Goal: Information Seeking & Learning: Learn about a topic

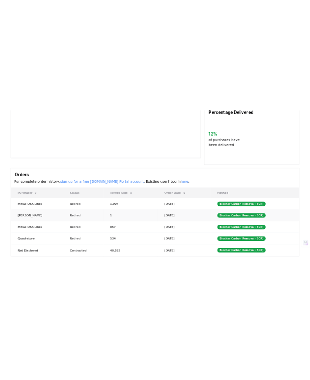
scroll to position [214, 0]
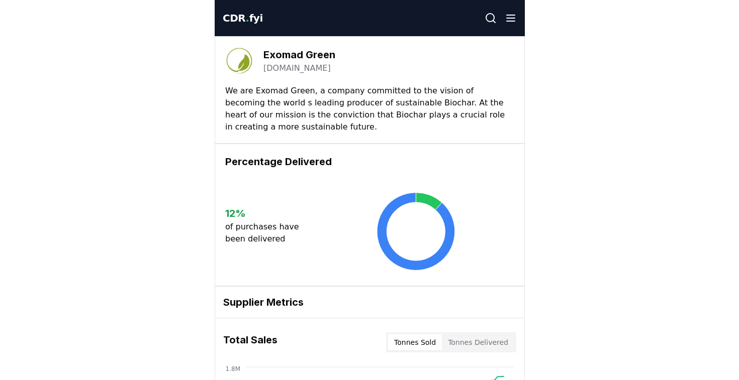
scroll to position [214, 0]
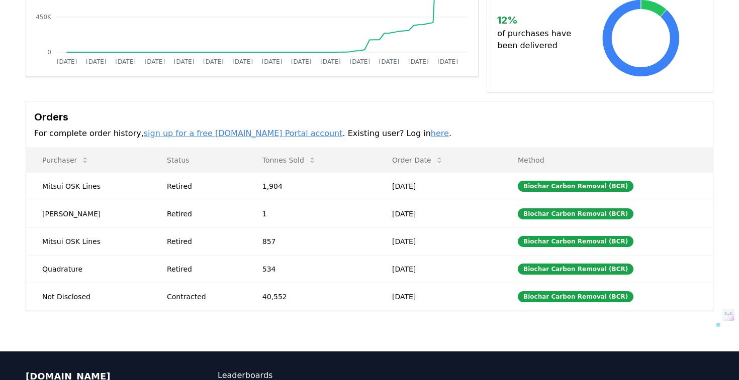
drag, startPoint x: 30, startPoint y: 133, endPoint x: 134, endPoint y: 136, distance: 104.6
click at [134, 136] on div "Orders For complete order history, sign up for a free CDR.fyi Portal account . …" at bounding box center [369, 125] width 687 height 47
copy p "For complete order history,"
click at [27, 162] on th "Purchaser" at bounding box center [88, 160] width 125 height 24
copy tr "Purchaser Status Tonnes Sold Order Date Method"
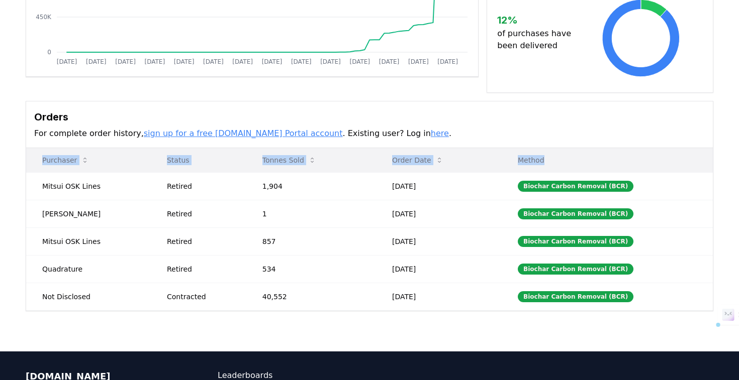
drag, startPoint x: 27, startPoint y: 162, endPoint x: 549, endPoint y: 167, distance: 522.3
click at [310, 167] on tr "Purchaser Status Tonnes Sold Order Date Method" at bounding box center [369, 160] width 687 height 24
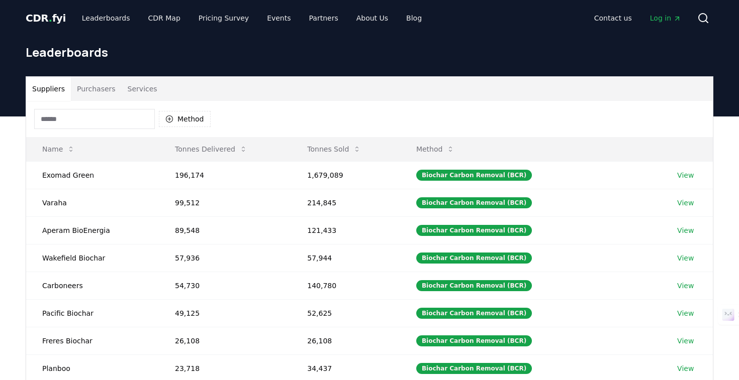
click at [86, 91] on button "Purchasers" at bounding box center [96, 89] width 51 height 24
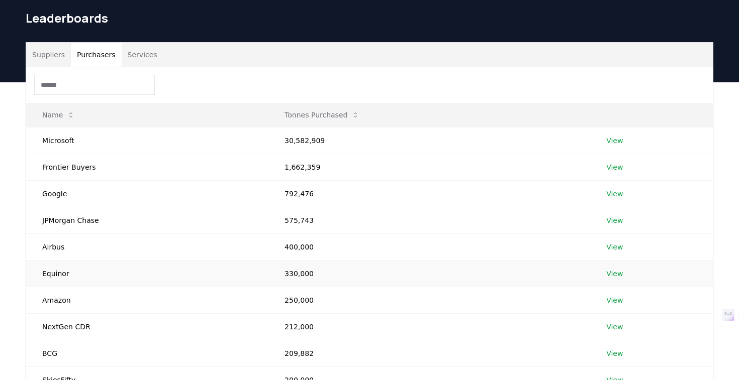
scroll to position [99, 0]
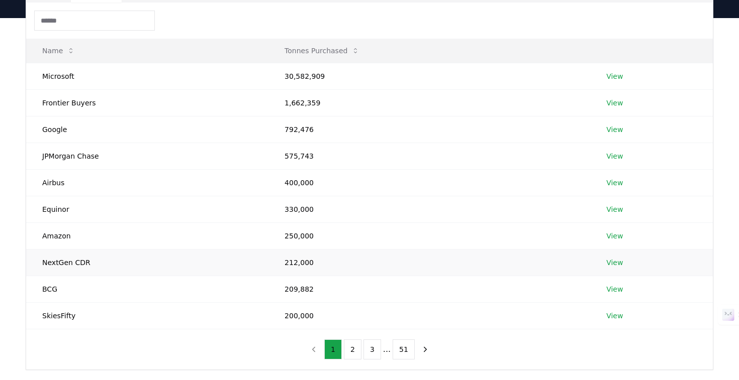
click at [613, 264] on link "View" at bounding box center [614, 263] width 17 height 10
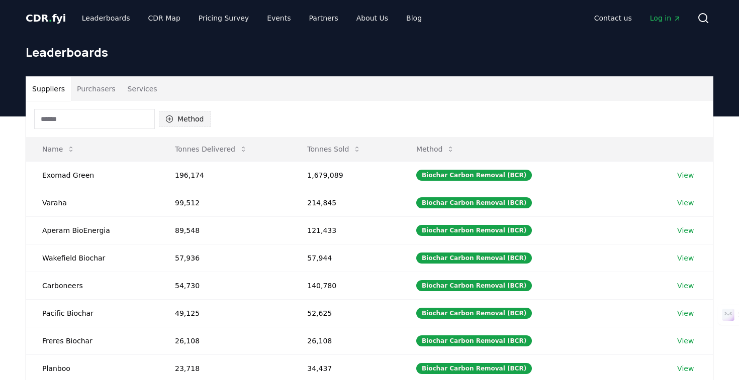
click at [183, 117] on button "Method" at bounding box center [185, 119] width 52 height 16
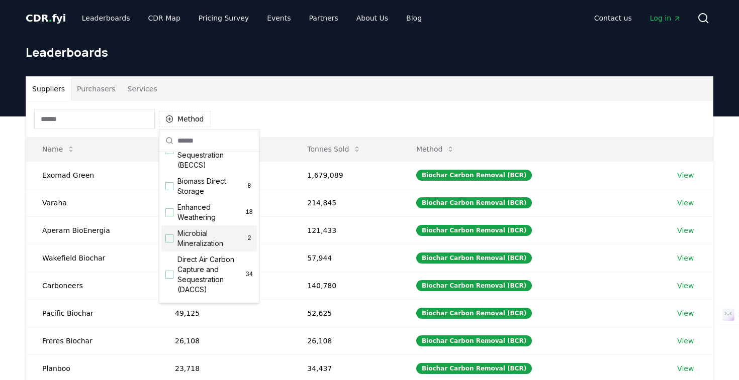
scroll to position [117, 0]
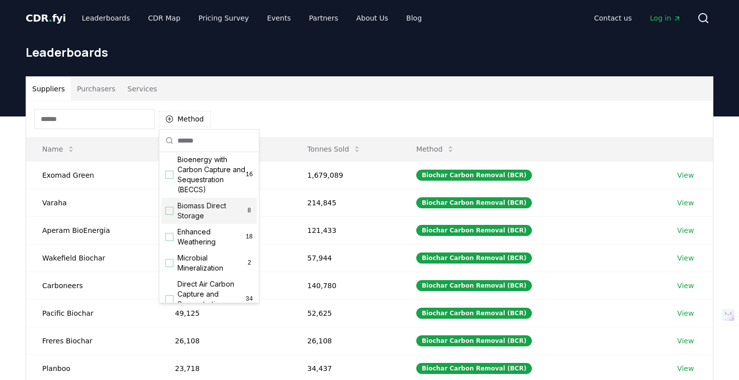
click at [170, 211] on div "Suggestions" at bounding box center [169, 211] width 8 height 8
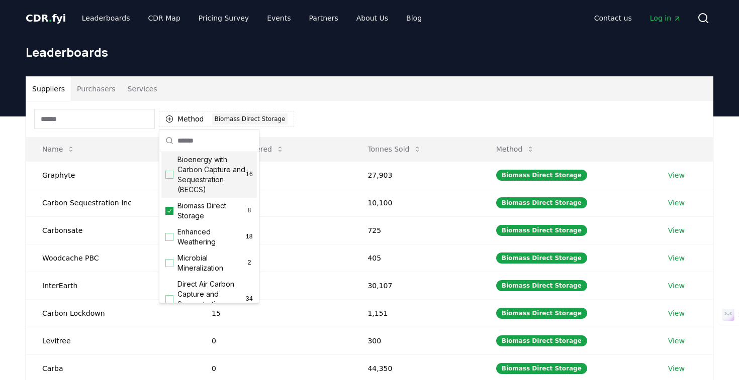
click at [357, 113] on div "Method 1 Biomass Direct Storage" at bounding box center [369, 119] width 687 height 36
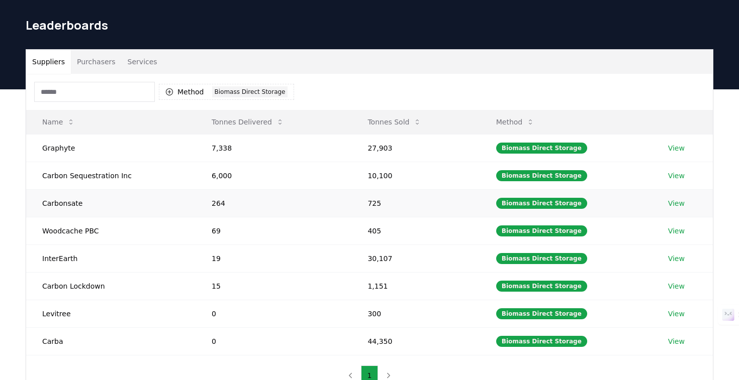
scroll to position [66, 0]
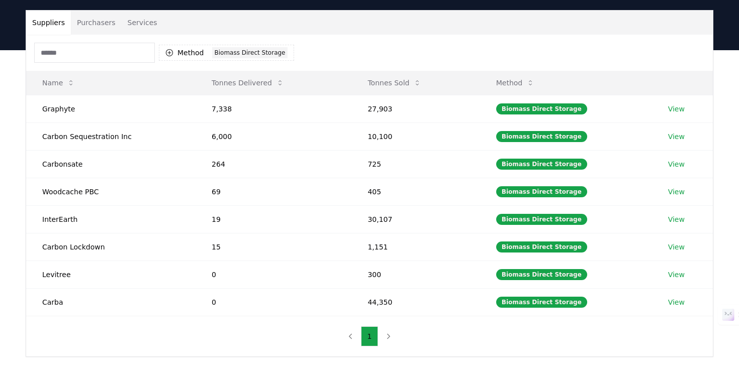
click at [106, 22] on button "Purchasers" at bounding box center [96, 23] width 51 height 24
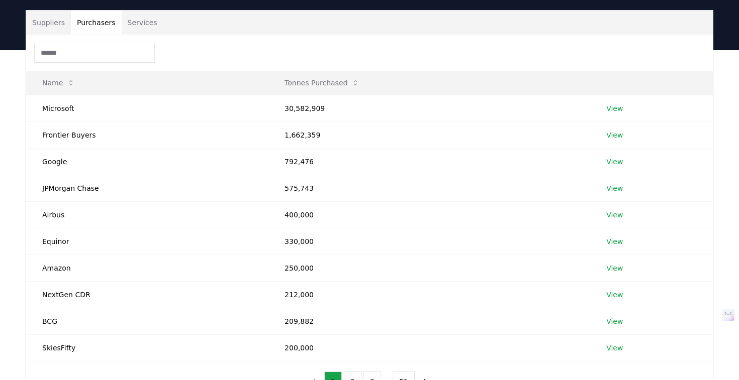
click at [47, 18] on button "Suppliers" at bounding box center [48, 23] width 45 height 24
click at [96, 21] on button "Purchasers" at bounding box center [96, 23] width 51 height 24
click at [59, 22] on button "Suppliers" at bounding box center [48, 23] width 45 height 24
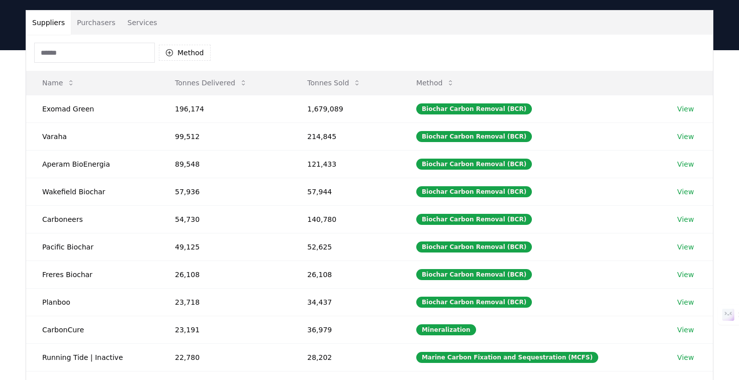
click at [101, 24] on button "Purchasers" at bounding box center [96, 23] width 51 height 24
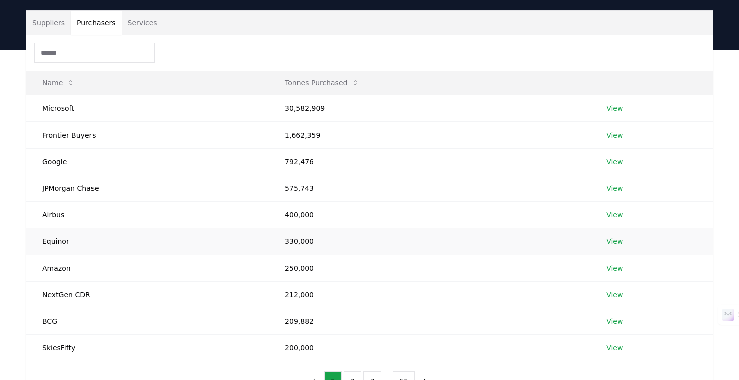
scroll to position [139, 0]
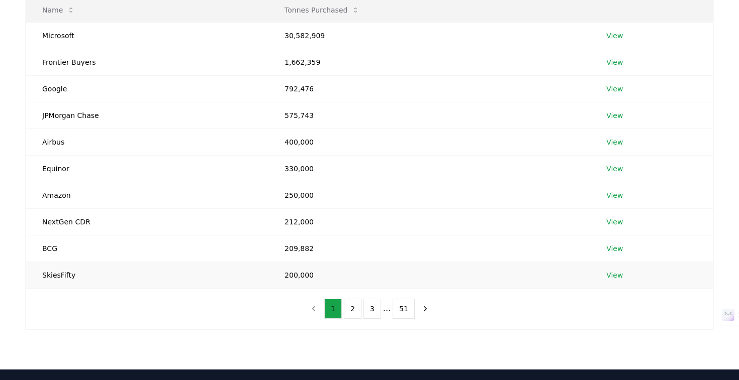
click at [614, 270] on link "View" at bounding box center [614, 275] width 17 height 10
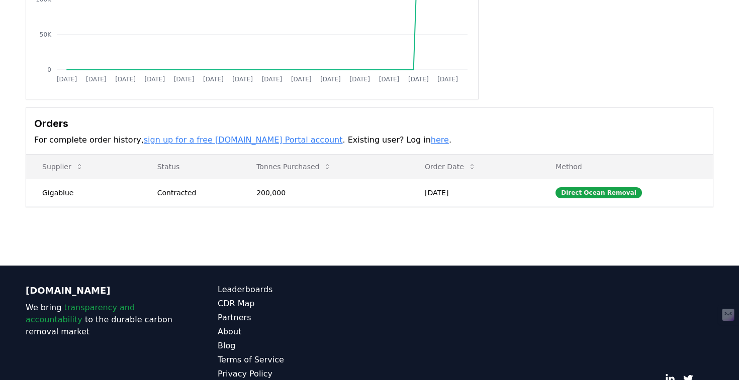
scroll to position [175, 0]
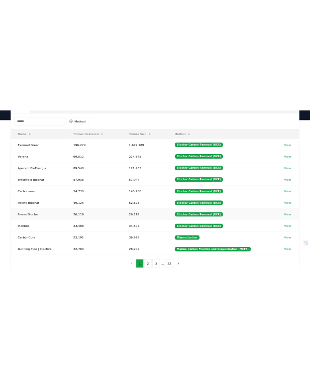
scroll to position [95, 0]
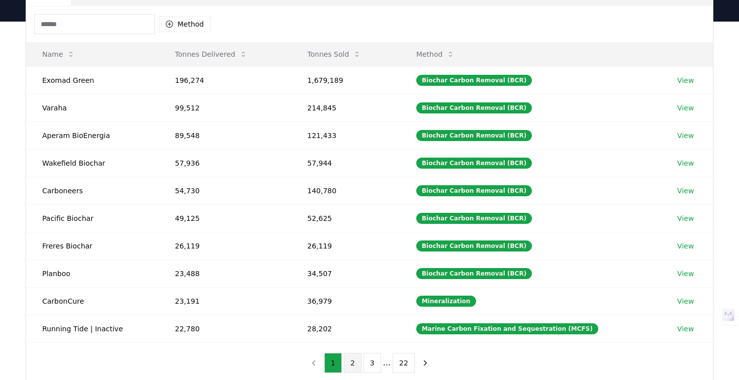
click at [350, 367] on button "2" at bounding box center [353, 363] width 18 height 20
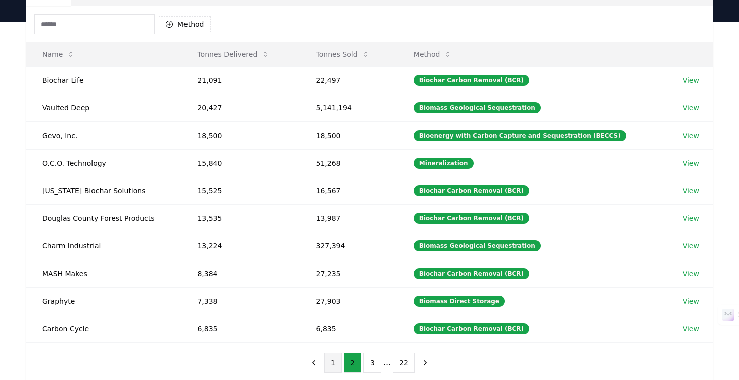
click at [336, 367] on button "1" at bounding box center [333, 363] width 18 height 20
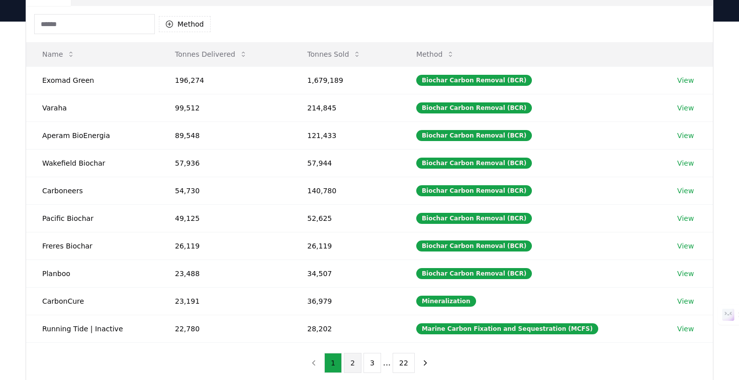
click at [346, 366] on button "2" at bounding box center [353, 363] width 18 height 20
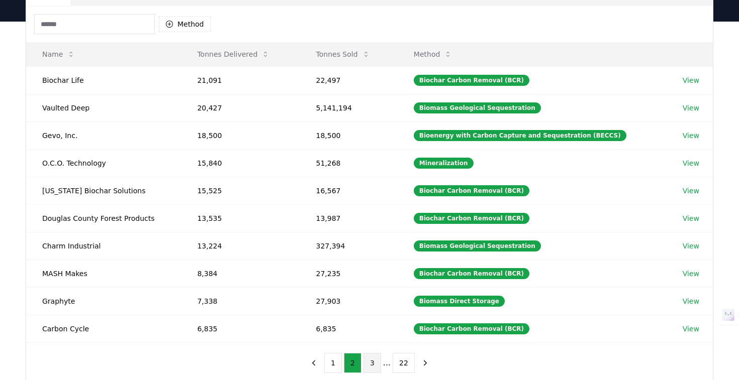
click at [365, 364] on button "3" at bounding box center [372, 363] width 18 height 20
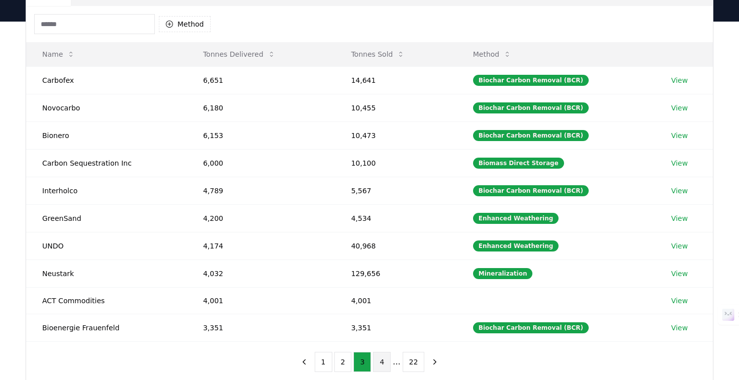
click at [380, 364] on button "4" at bounding box center [382, 362] width 18 height 20
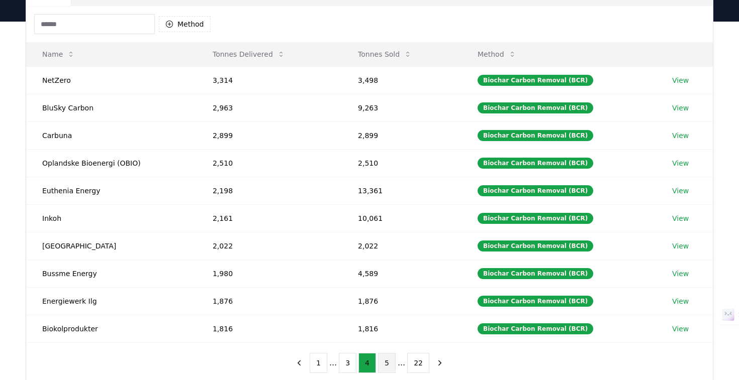
click at [389, 367] on button "5" at bounding box center [387, 363] width 18 height 20
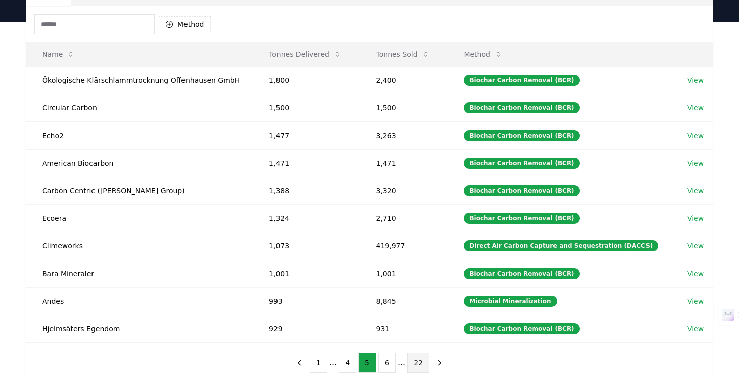
click at [417, 365] on button "22" at bounding box center [418, 363] width 22 height 20
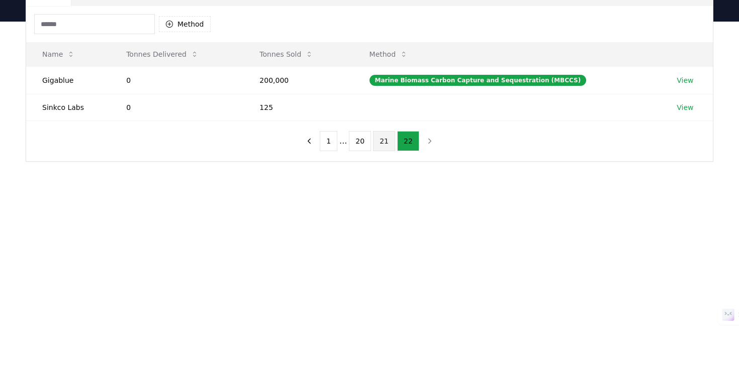
click at [388, 141] on button "21" at bounding box center [384, 141] width 22 height 20
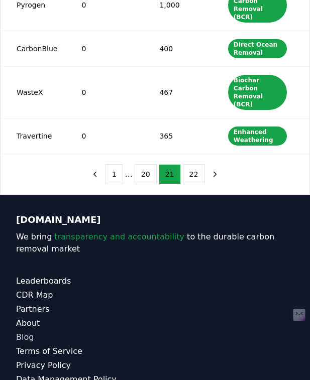
scroll to position [393, 0]
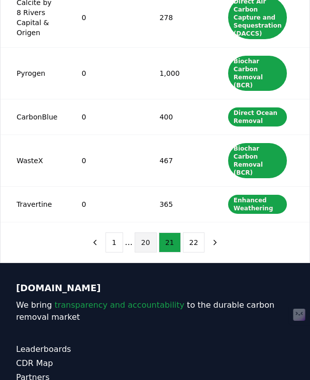
click at [152, 246] on button "20" at bounding box center [146, 243] width 22 height 20
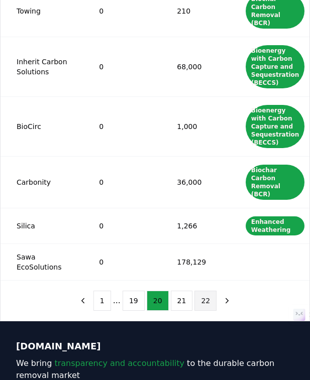
click at [208, 311] on button "22" at bounding box center [206, 301] width 22 height 20
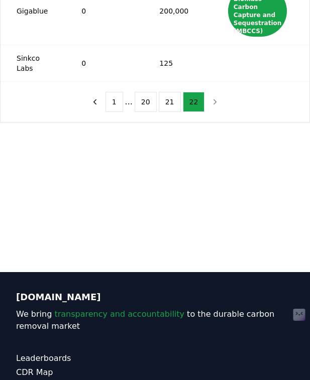
scroll to position [148, 0]
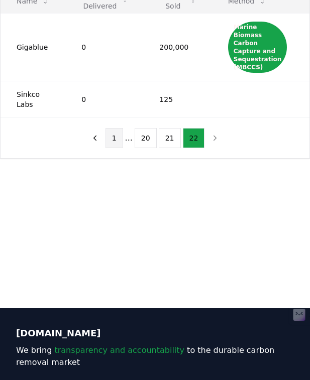
click at [123, 128] on button "1" at bounding box center [115, 138] width 18 height 20
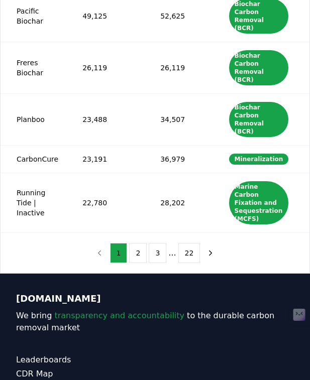
scroll to position [413, 0]
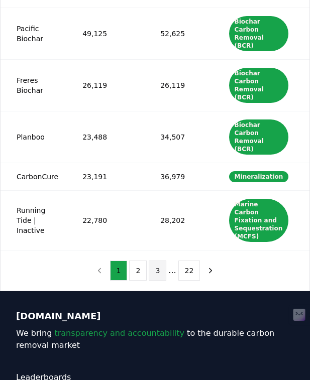
click at [158, 277] on button "3" at bounding box center [158, 271] width 18 height 20
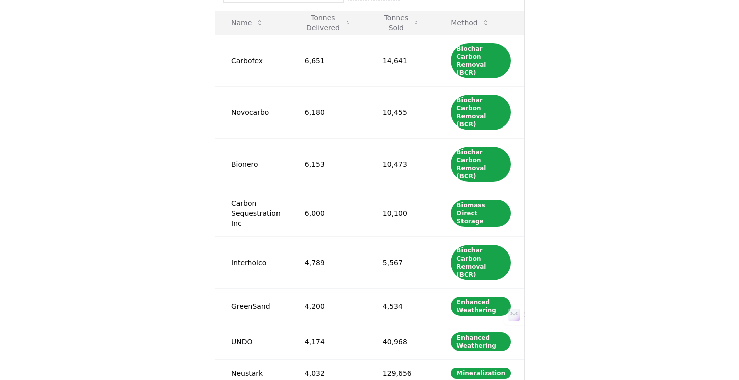
scroll to position [0, 0]
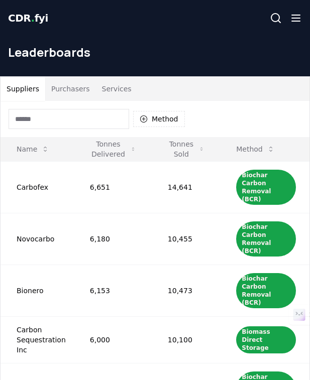
click at [63, 91] on button "Purchasers" at bounding box center [70, 89] width 51 height 24
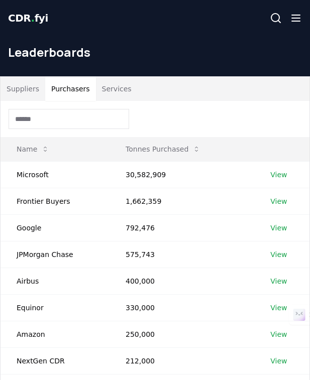
click at [14, 86] on button "Suppliers" at bounding box center [23, 89] width 45 height 24
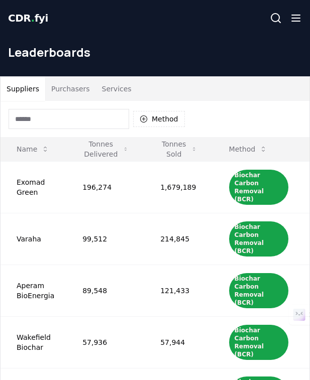
click at [71, 89] on button "Purchasers" at bounding box center [70, 89] width 51 height 24
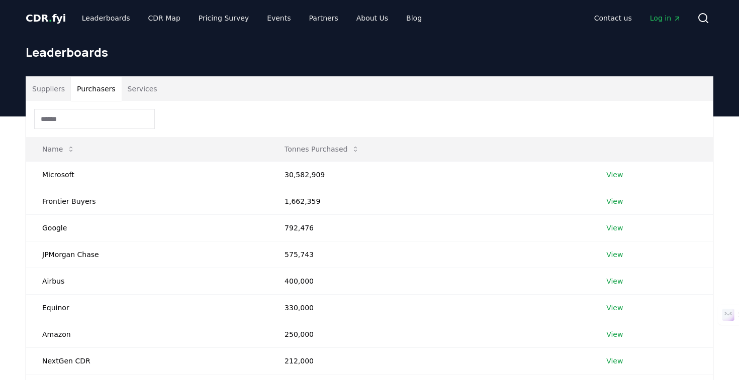
click at [727, 8] on header "CDR . fyi Leaderboards CDR Map Pricing Survey Events Partners About Us Blog Con…" at bounding box center [369, 18] width 739 height 36
click at [57, 108] on div at bounding box center [369, 119] width 687 height 36
click at [43, 89] on button "Suppliers" at bounding box center [48, 89] width 45 height 24
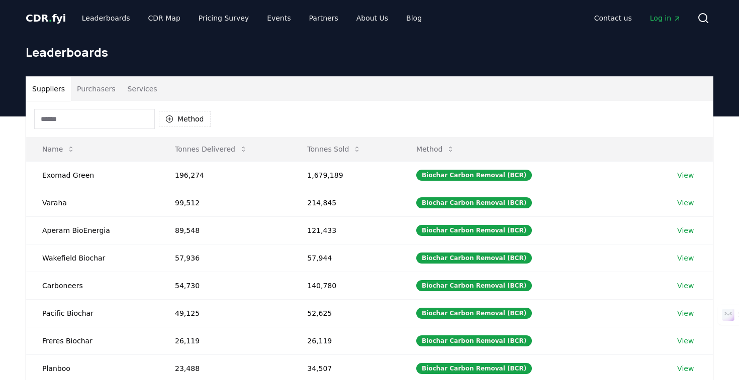
click at [93, 105] on div "Method" at bounding box center [369, 119] width 687 height 36
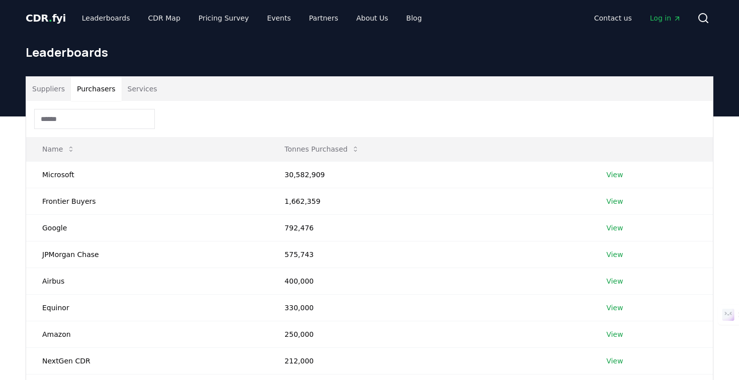
click at [92, 90] on button "Purchasers" at bounding box center [96, 89] width 51 height 24
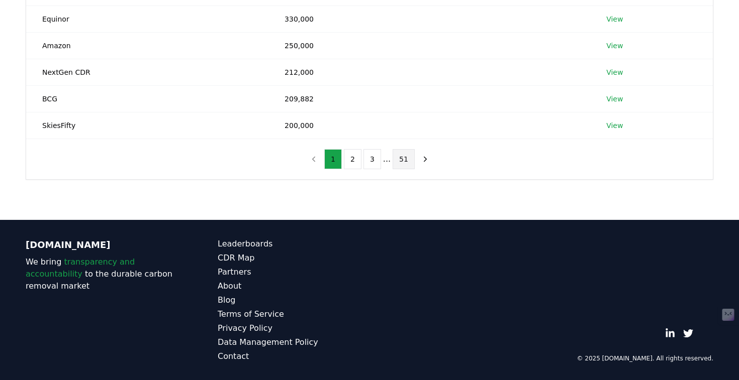
click at [403, 160] on button "51" at bounding box center [404, 159] width 22 height 20
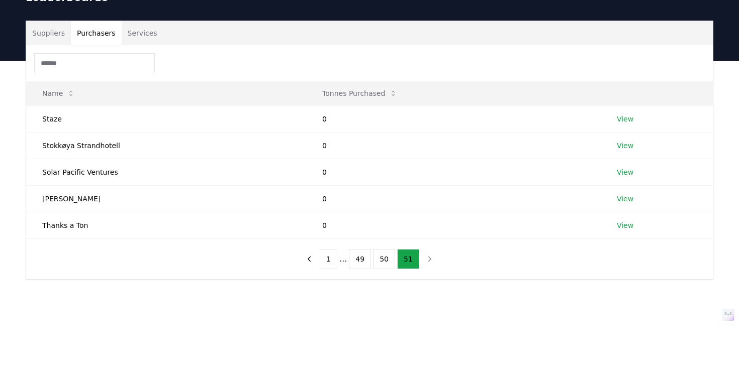
scroll to position [36, 0]
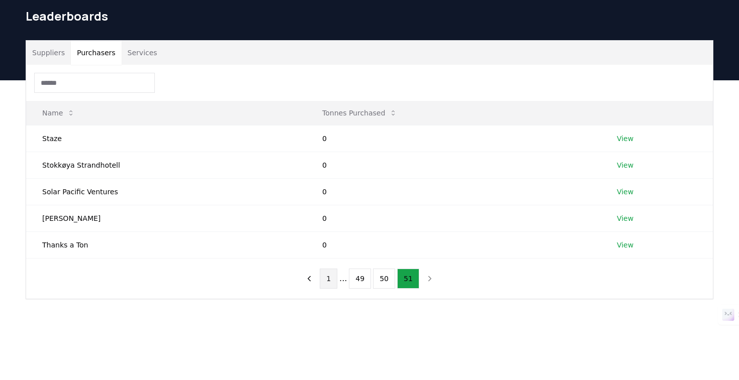
click at [326, 278] on button "1" at bounding box center [329, 279] width 18 height 20
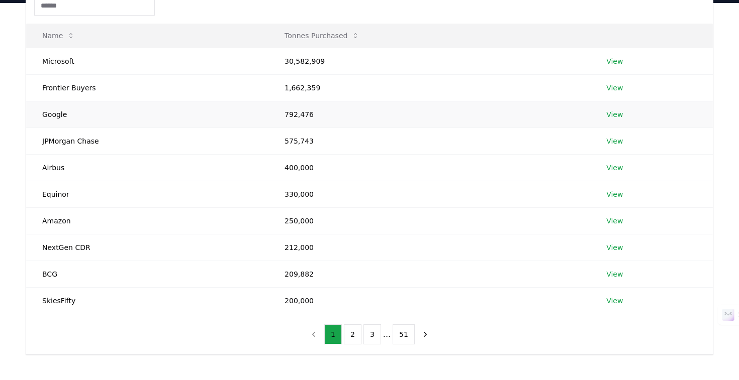
scroll to position [129, 0]
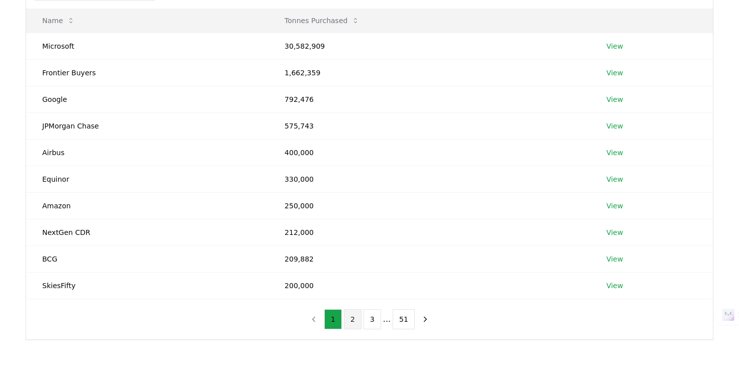
click at [356, 320] on button "2" at bounding box center [353, 320] width 18 height 20
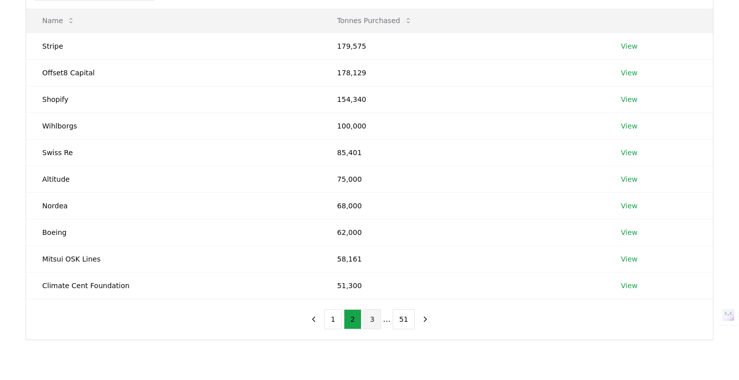
click at [379, 321] on button "3" at bounding box center [372, 320] width 18 height 20
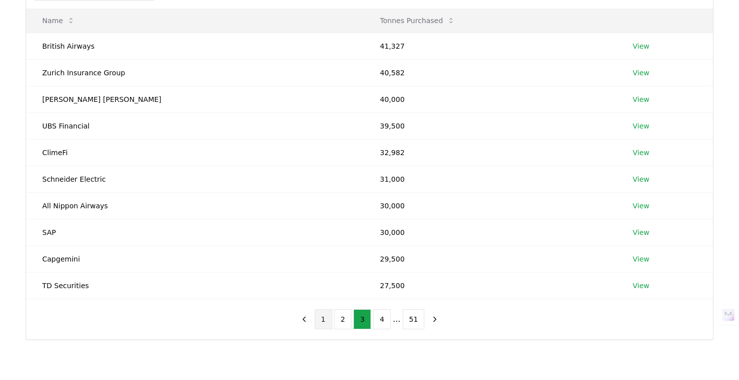
click at [321, 321] on button "1" at bounding box center [324, 320] width 18 height 20
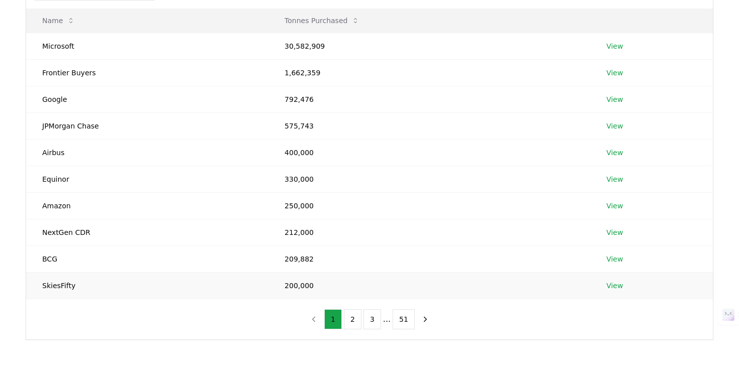
scroll to position [0, 0]
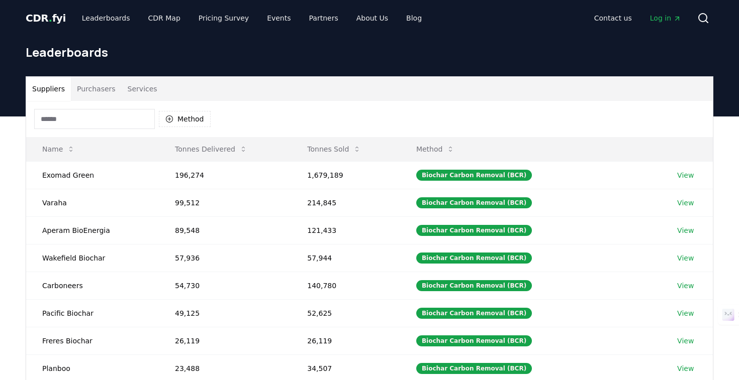
scroll to position [297, 0]
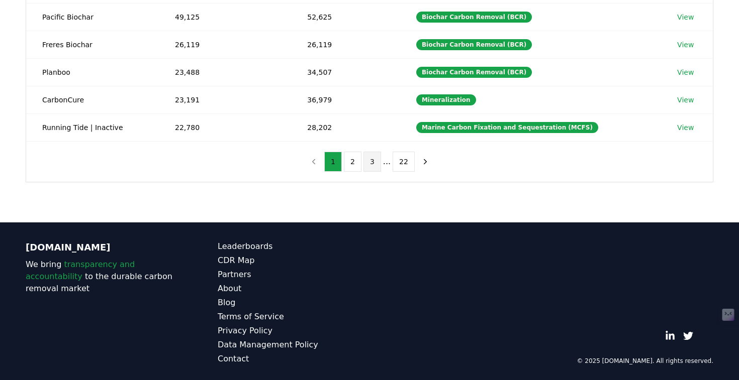
click at [376, 161] on button "3" at bounding box center [372, 162] width 18 height 20
